Goal: Task Accomplishment & Management: Complete application form

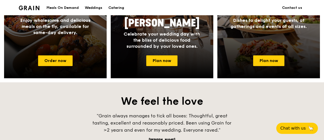
scroll to position [279, 0]
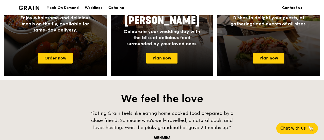
click at [68, 9] on div "Meals On Demand" at bounding box center [62, 7] width 32 height 15
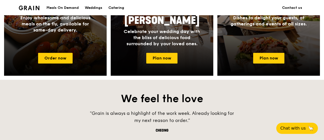
click at [66, 9] on div "Meals On Demand" at bounding box center [62, 7] width 32 height 15
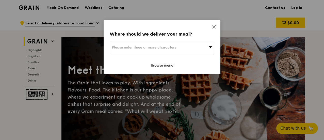
click at [212, 27] on icon at bounding box center [214, 26] width 5 height 5
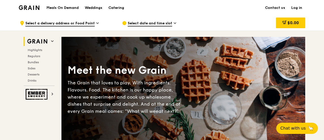
click at [298, 8] on link "Log in" at bounding box center [296, 7] width 17 height 15
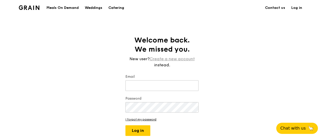
click at [168, 59] on link "Create a new account" at bounding box center [172, 59] width 45 height 6
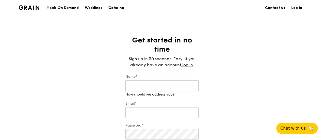
click at [163, 86] on input "Name*" at bounding box center [161, 85] width 73 height 11
type input "[PERSON_NAME]"
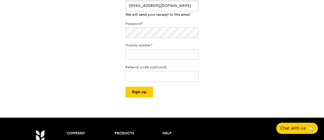
scroll to position [76, 0]
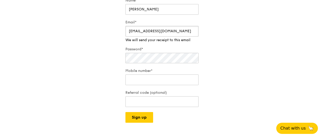
type input "[EMAIL_ADDRESS][DOMAIN_NAME]"
click at [158, 59] on div "Password*" at bounding box center [161, 56] width 73 height 18
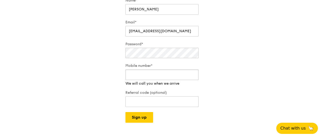
click at [160, 81] on div "Mobile number* We will call you when we arrive" at bounding box center [161, 74] width 73 height 23
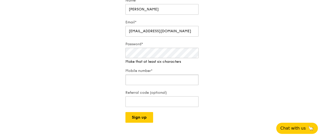
click at [171, 77] on input "Mobile number*" at bounding box center [161, 79] width 73 height 11
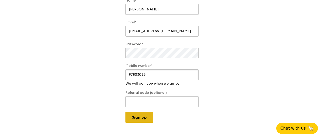
type input "97803023"
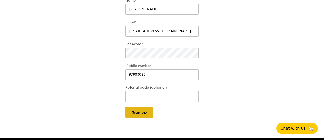
click at [138, 119] on div "Grain logo Meals On Demand Weddings Catering Contact us Log in Get started in n…" at bounding box center [162, 101] width 324 height 355
click at [140, 111] on button "Sign up" at bounding box center [139, 112] width 28 height 11
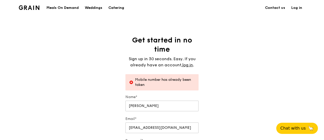
click at [298, 7] on link "Log in" at bounding box center [296, 7] width 17 height 15
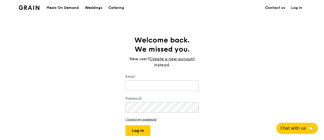
scroll to position [25, 0]
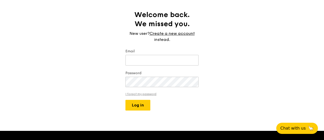
click at [146, 94] on link "I forgot my password" at bounding box center [161, 94] width 73 height 4
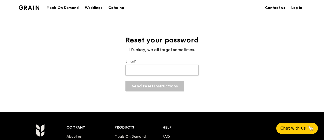
click at [145, 72] on input "Email*" at bounding box center [161, 70] width 73 height 11
type input "[EMAIL_ADDRESS][DOMAIN_NAME]"
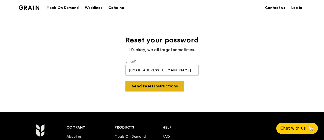
click at [156, 84] on button "Send reset instructions" at bounding box center [154, 86] width 59 height 11
